Goal: Information Seeking & Learning: Learn about a topic

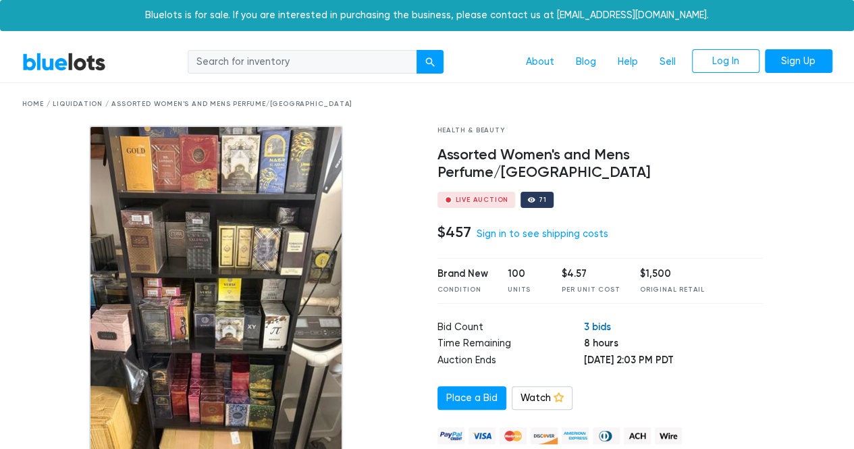
click at [584, 321] on link "3 bids" at bounding box center [597, 327] width 27 height 12
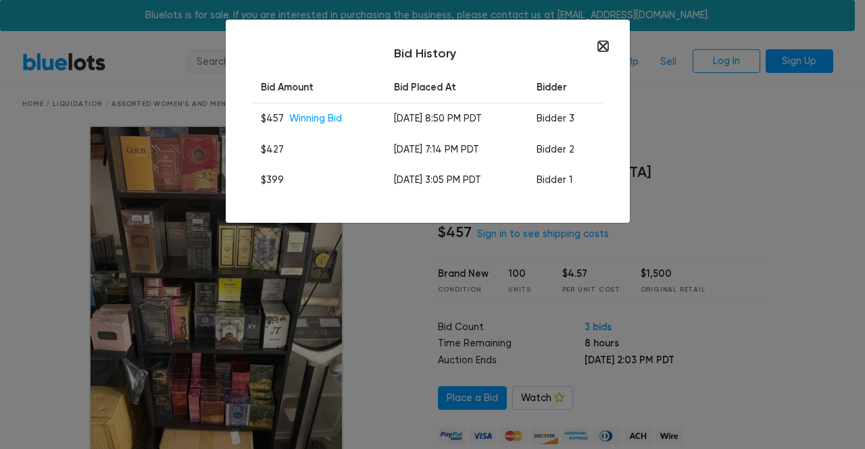
click at [606, 45] on button "button" at bounding box center [603, 46] width 10 height 10
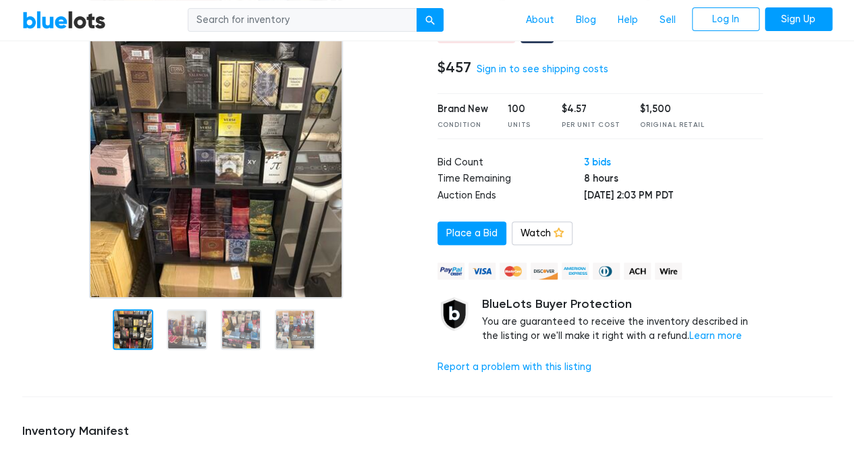
scroll to position [68, 0]
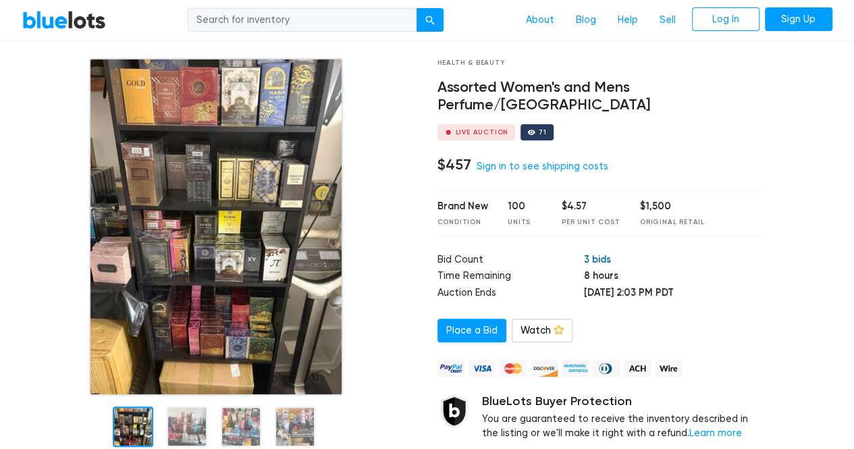
click at [584, 253] on link "3 bids" at bounding box center [597, 259] width 27 height 12
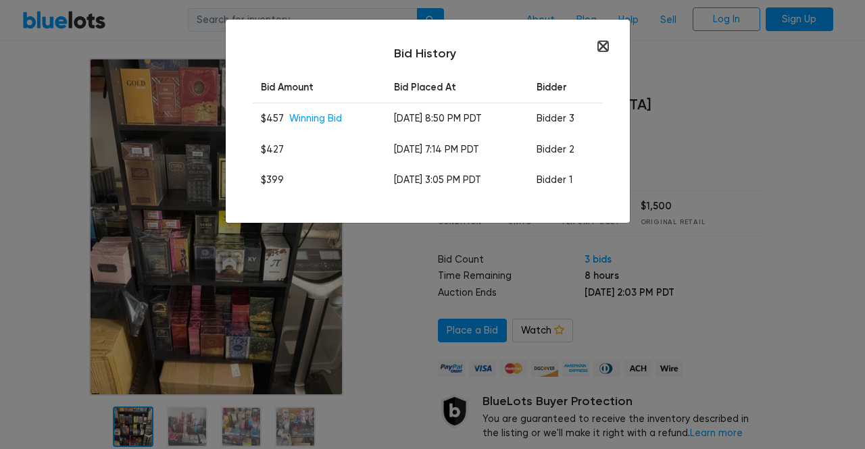
click at [604, 49] on button "button" at bounding box center [603, 46] width 10 height 10
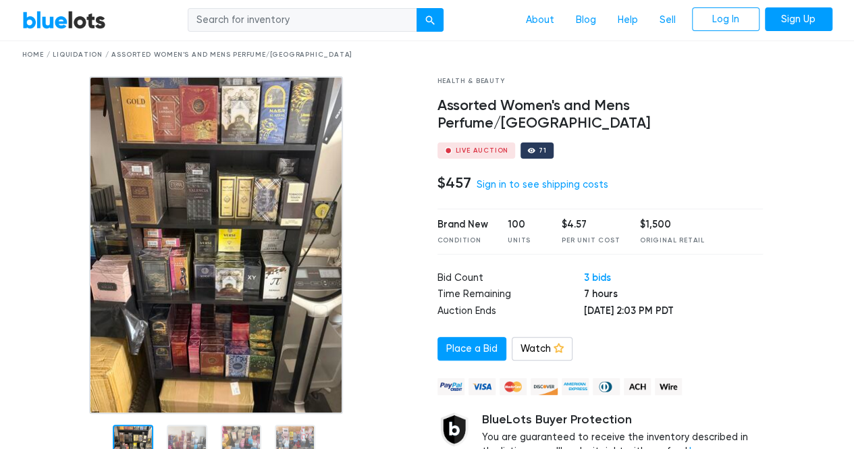
scroll to position [68, 0]
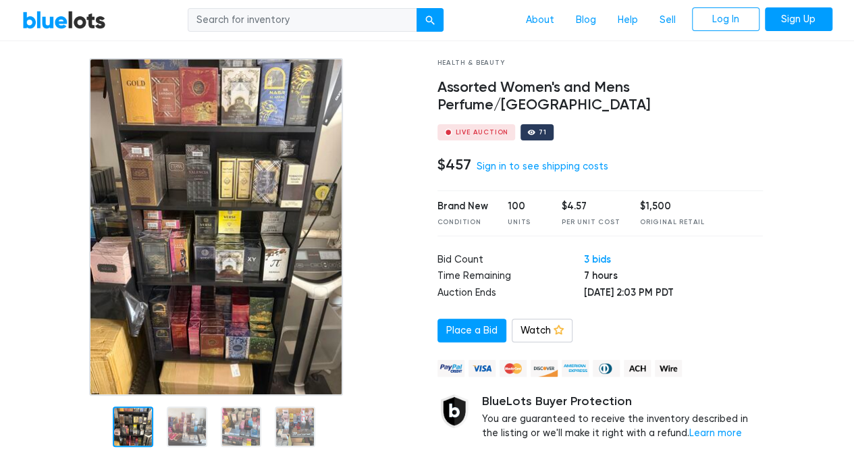
click at [226, 229] on img at bounding box center [216, 227] width 254 height 338
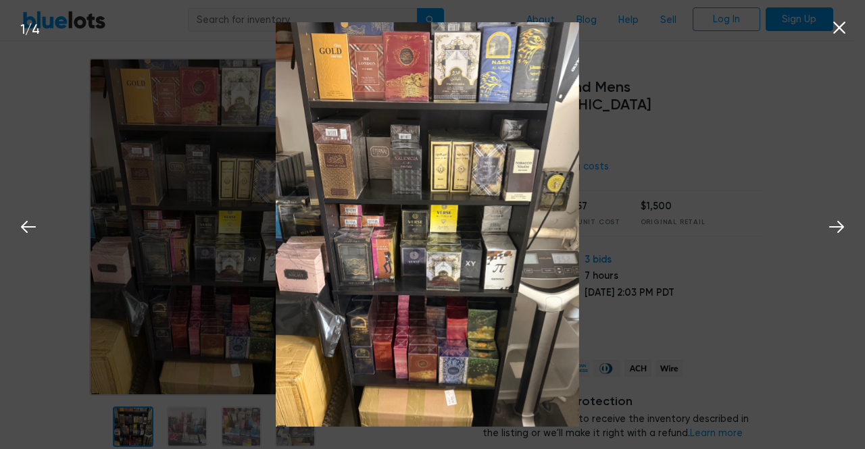
drag, startPoint x: 465, startPoint y: 240, endPoint x: 398, endPoint y: 236, distance: 66.3
click at [398, 236] on img at bounding box center [427, 224] width 303 height 405
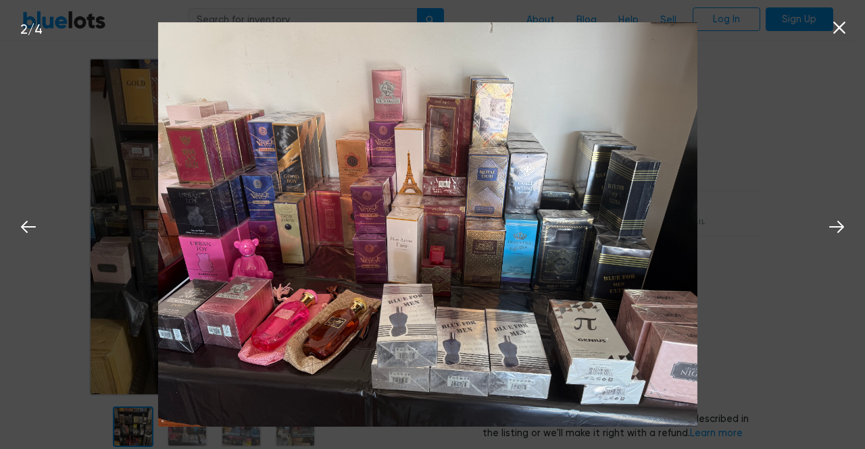
click at [850, 28] on button at bounding box center [839, 26] width 30 height 30
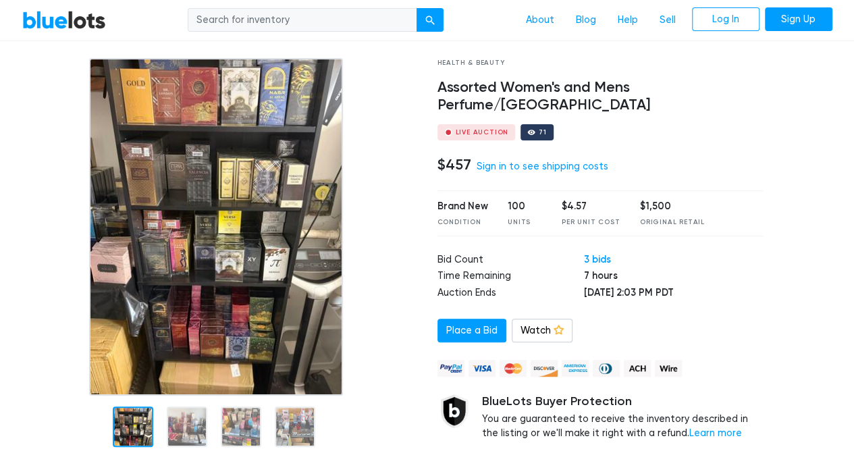
click at [72, 26] on link "BlueLots" at bounding box center [64, 20] width 84 height 20
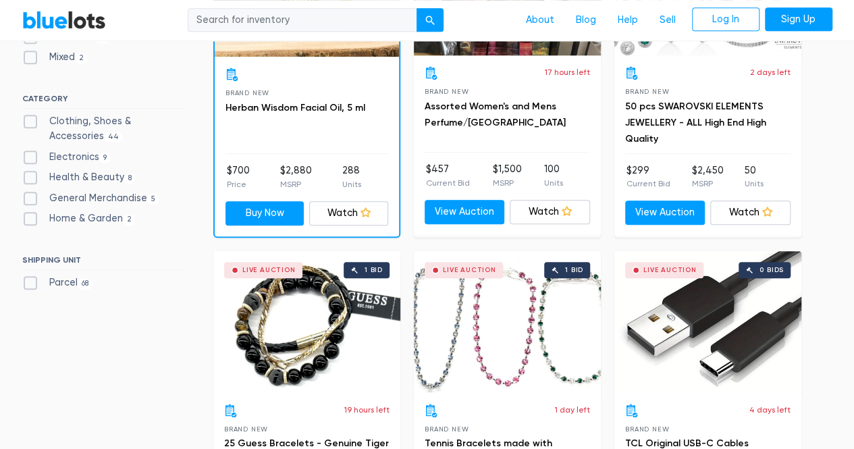
scroll to position [473, 0]
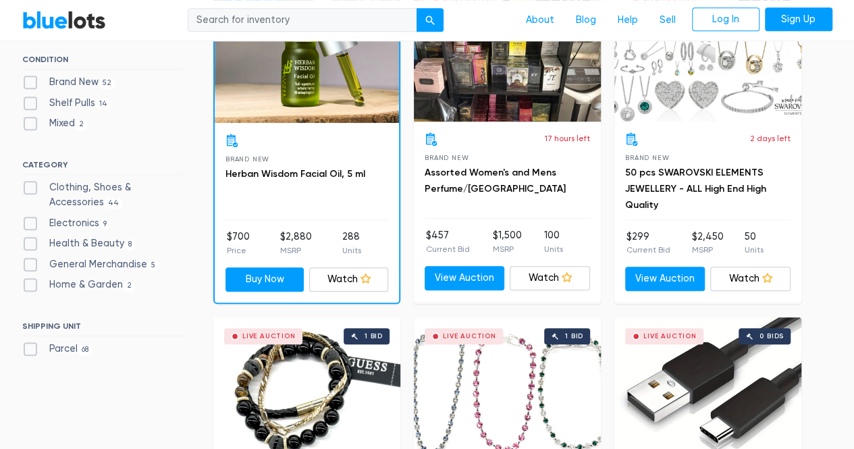
click at [105, 280] on label "Home & Garden 2" at bounding box center [79, 285] width 114 height 15
click at [31, 280] on Garden"] "Home & Garden 2" at bounding box center [26, 282] width 9 height 9
checkbox Garden"] "true"
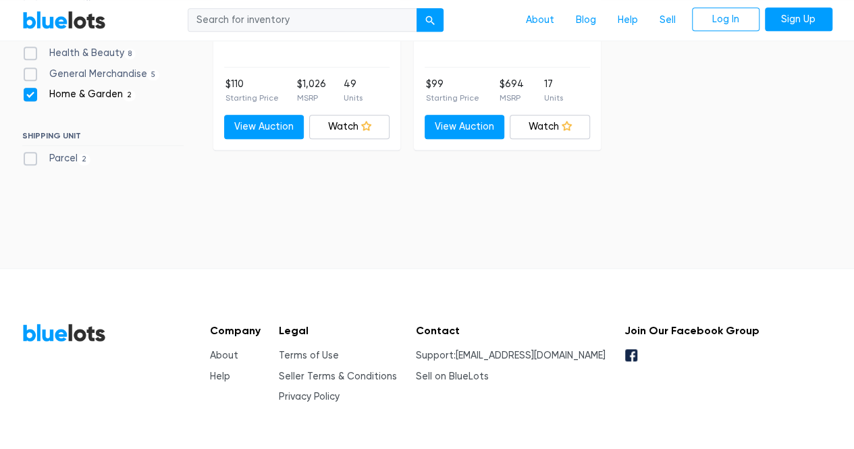
scroll to position [592, 0]
